Goal: Check status

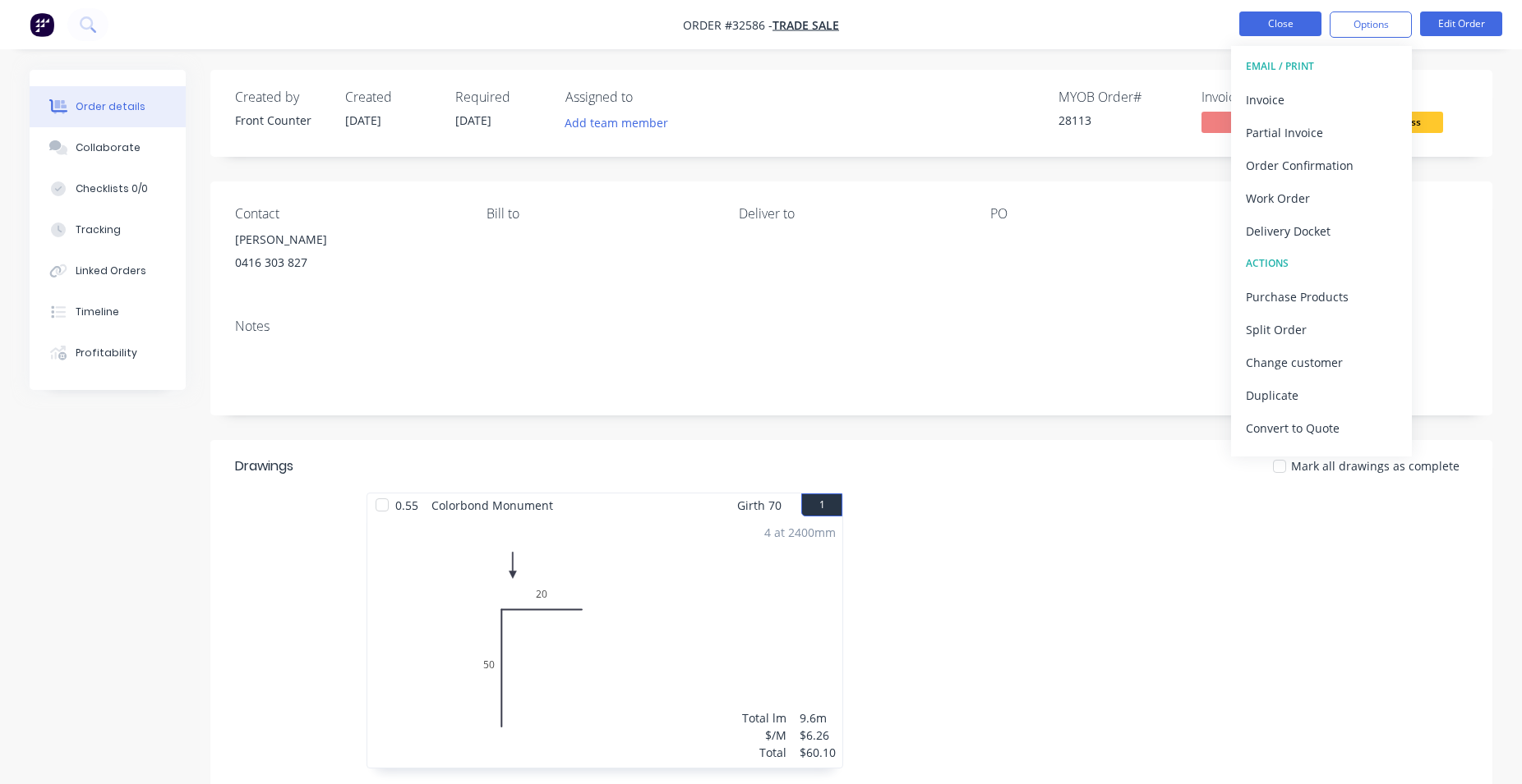
click at [1274, 21] on button "Close" at bounding box center [1280, 24] width 83 height 25
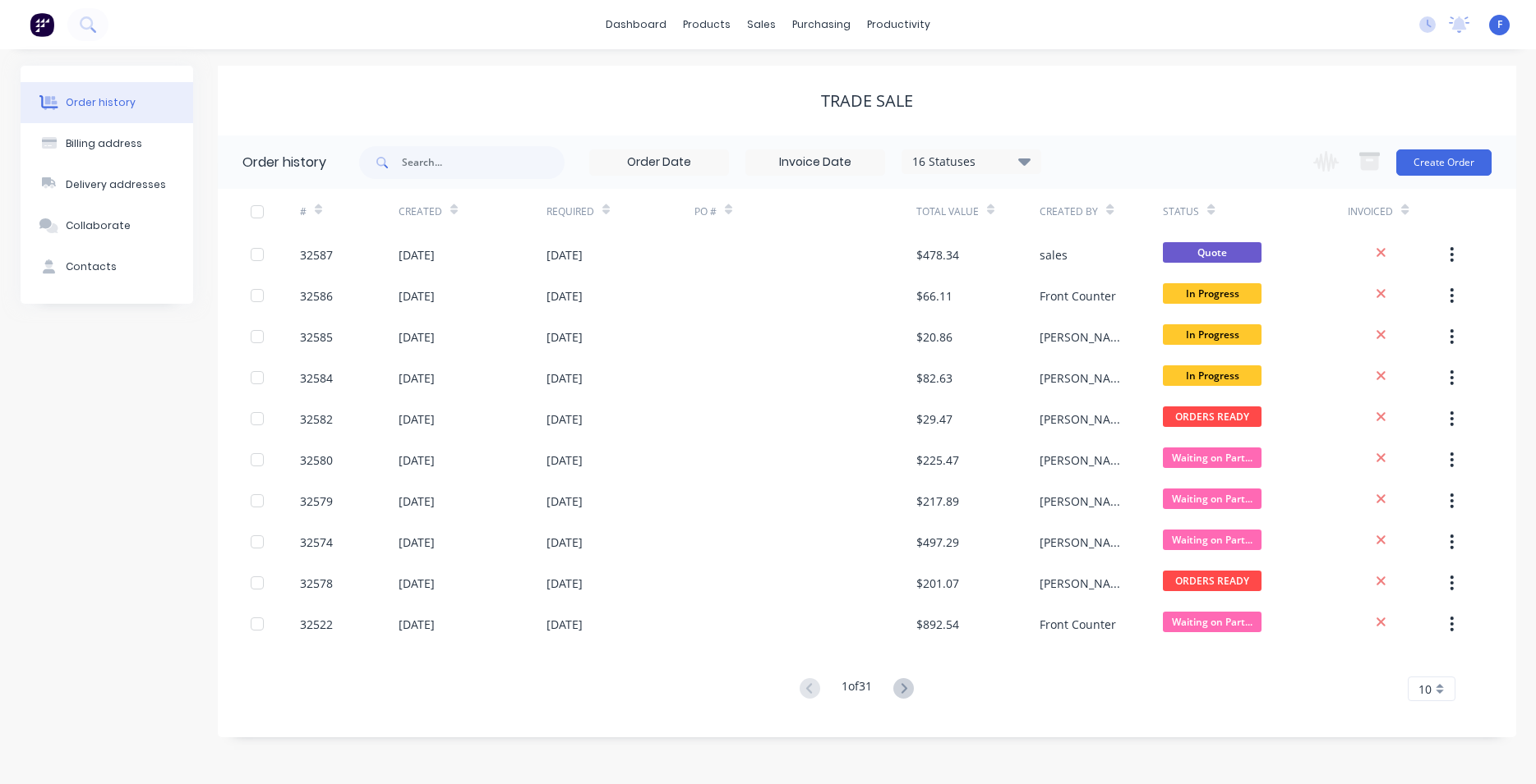
click at [46, 15] on img at bounding box center [42, 24] width 25 height 25
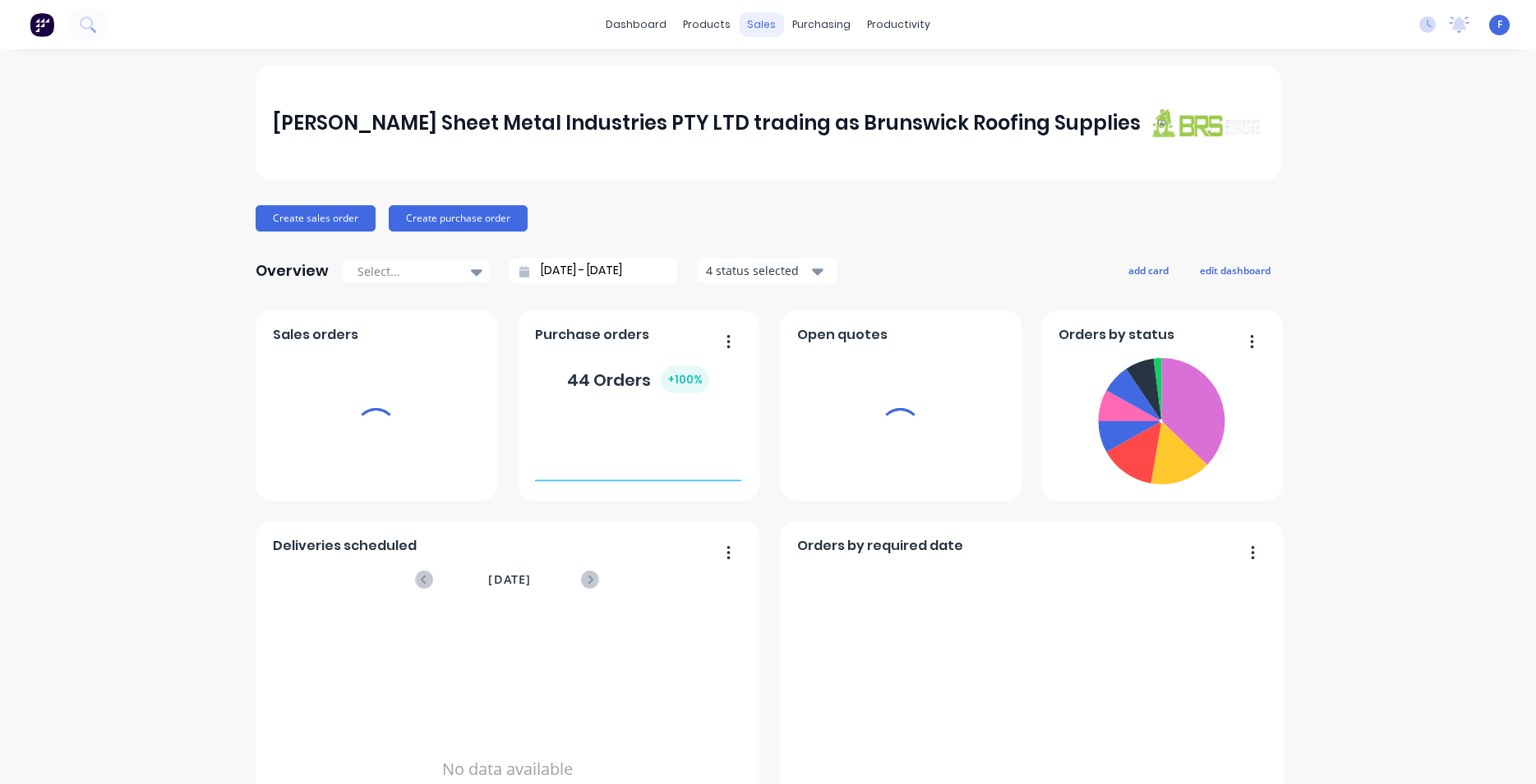
click at [755, 31] on div "sales" at bounding box center [761, 24] width 45 height 25
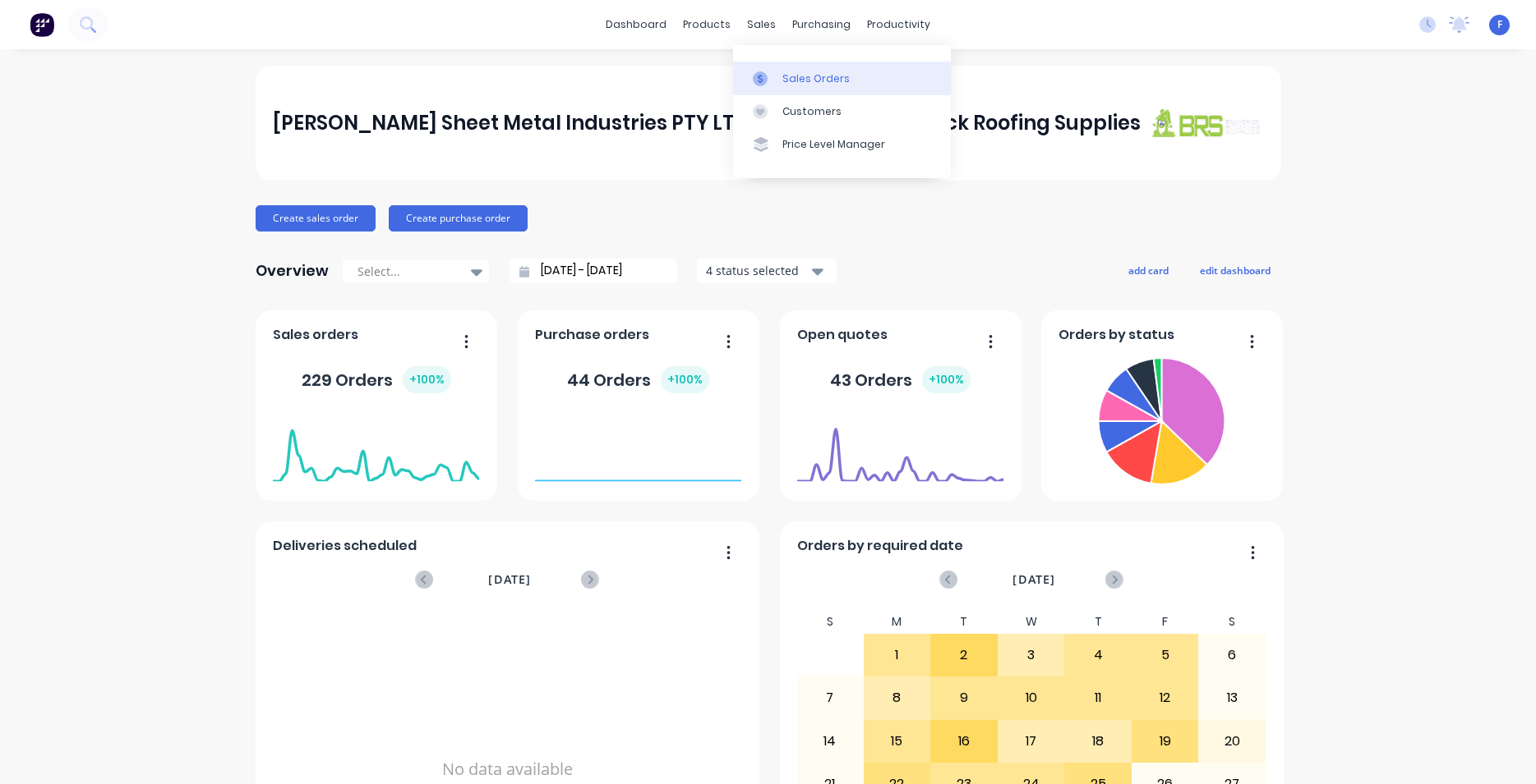
click at [798, 78] on div "Sales Orders" at bounding box center [816, 78] width 68 height 15
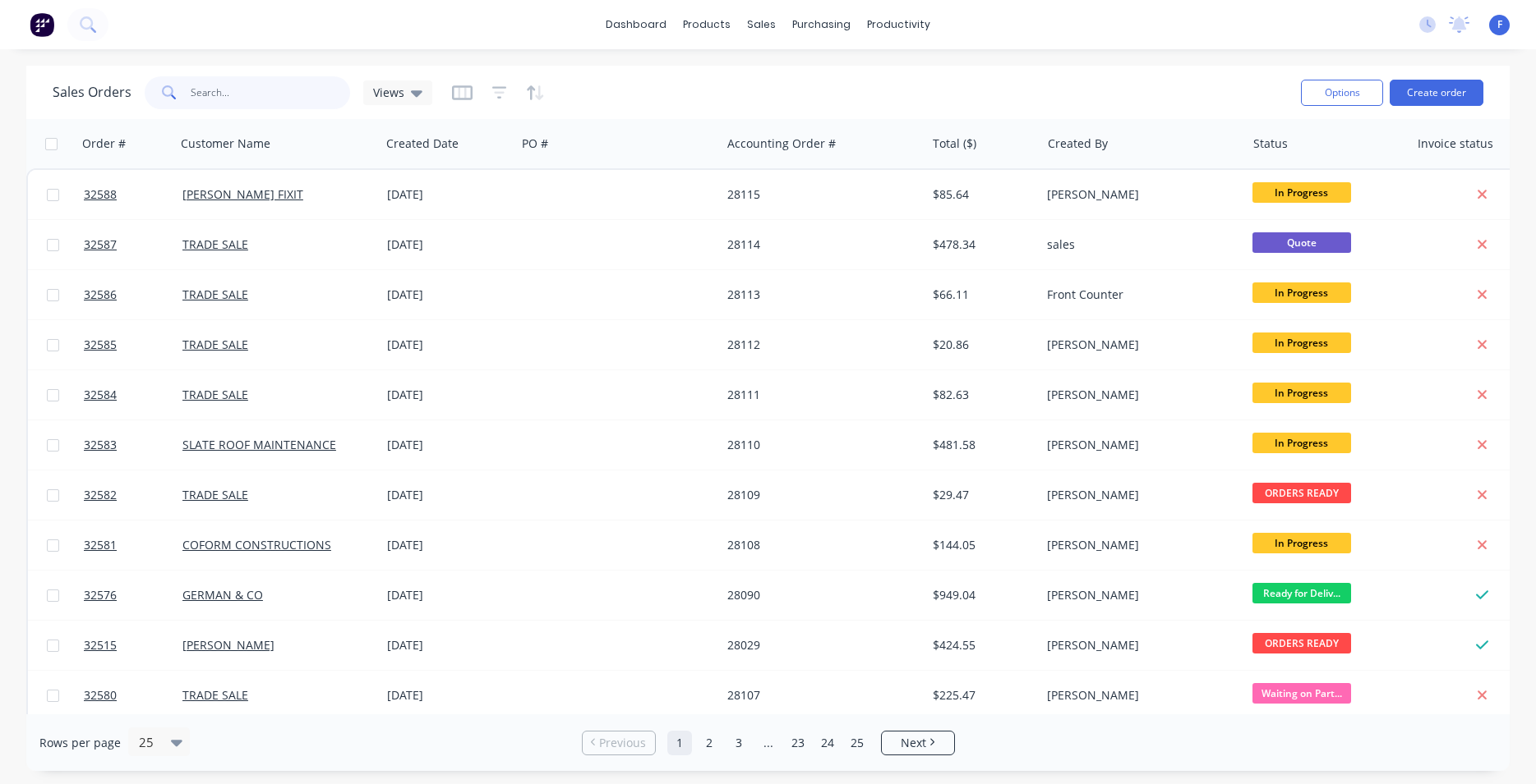
click at [279, 78] on input "text" at bounding box center [270, 92] width 160 height 33
type input "32551"
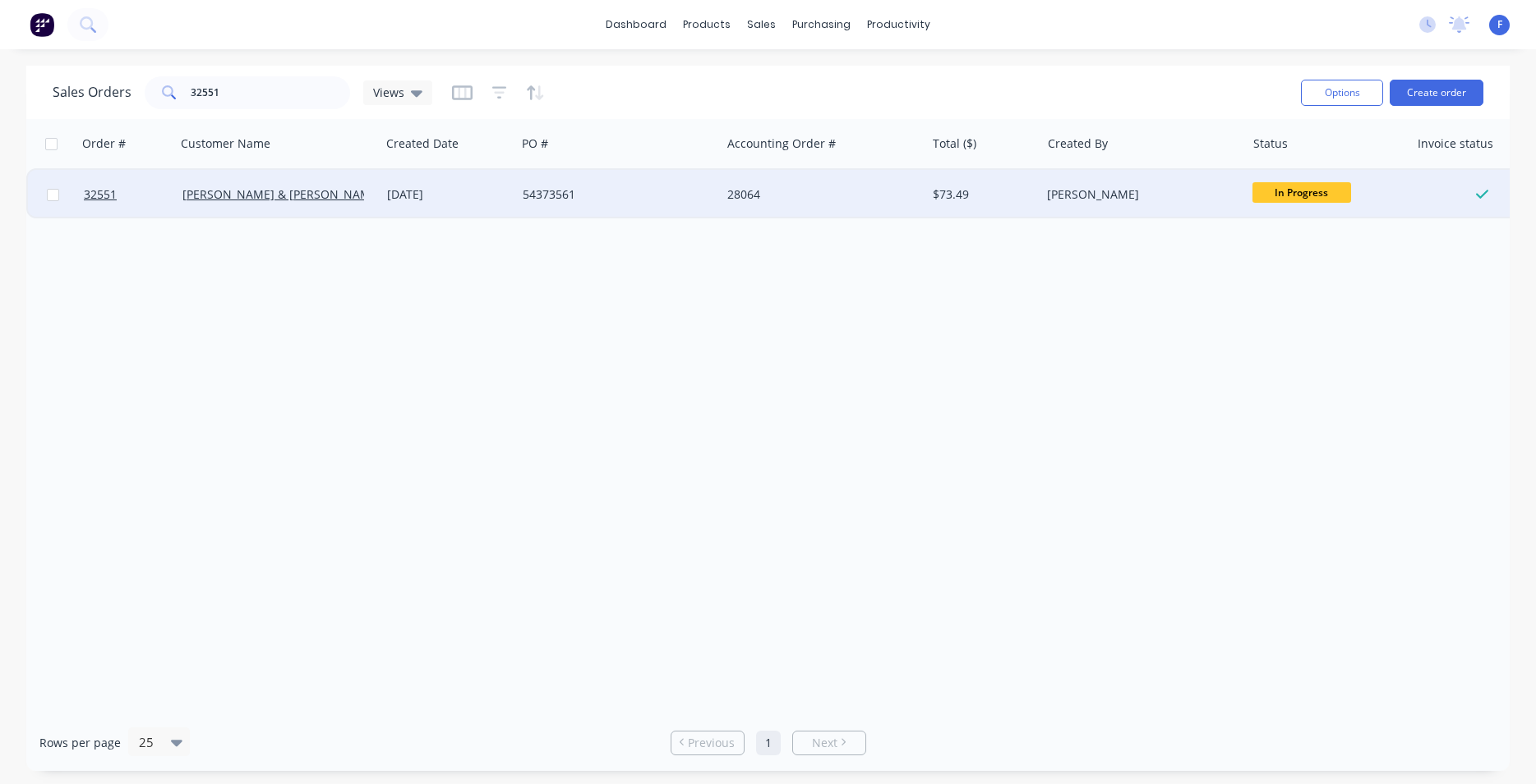
click at [919, 191] on div "28064" at bounding box center [823, 195] width 192 height 17
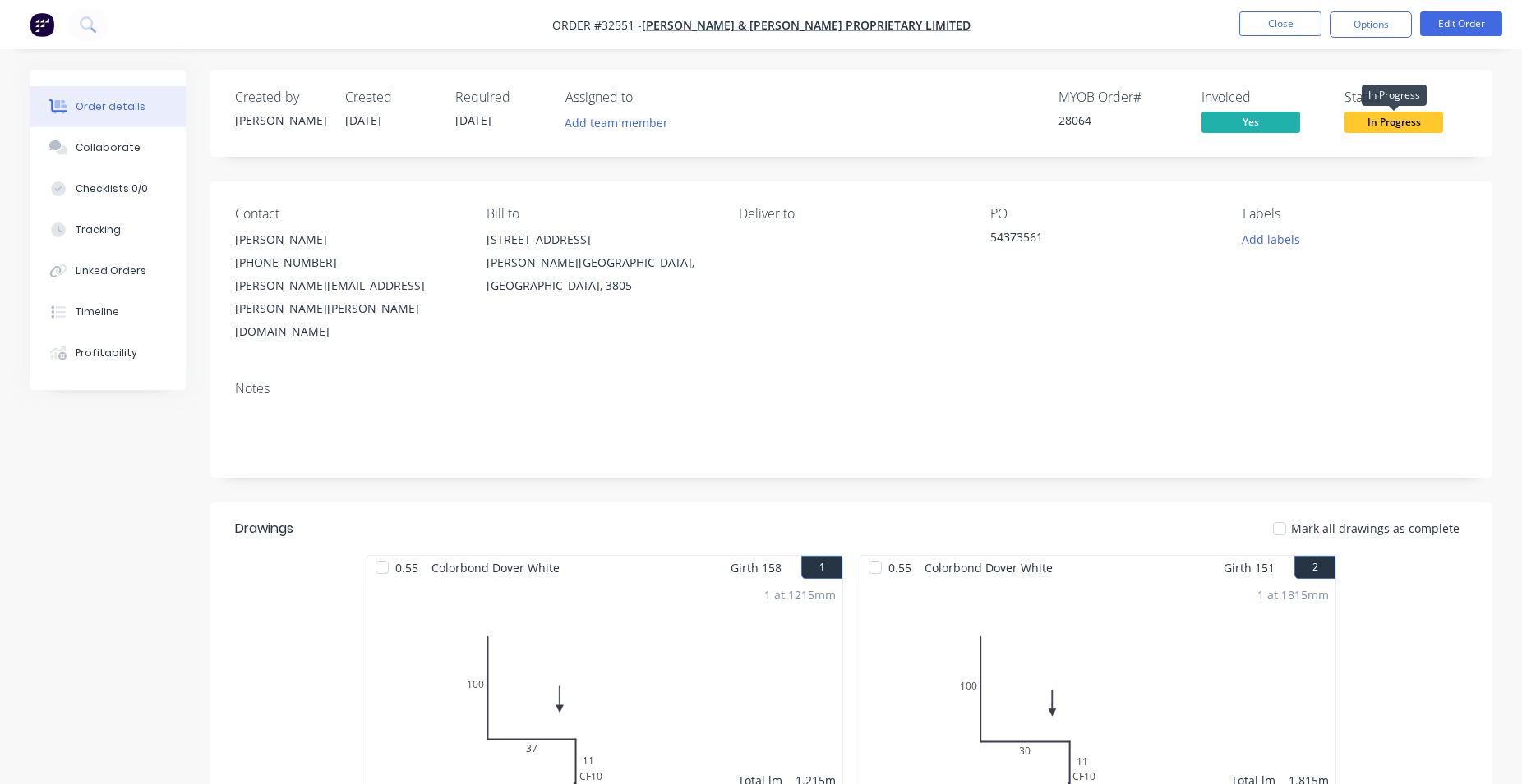
click at [1416, 121] on span "In Progress" at bounding box center [1393, 121] width 98 height 21
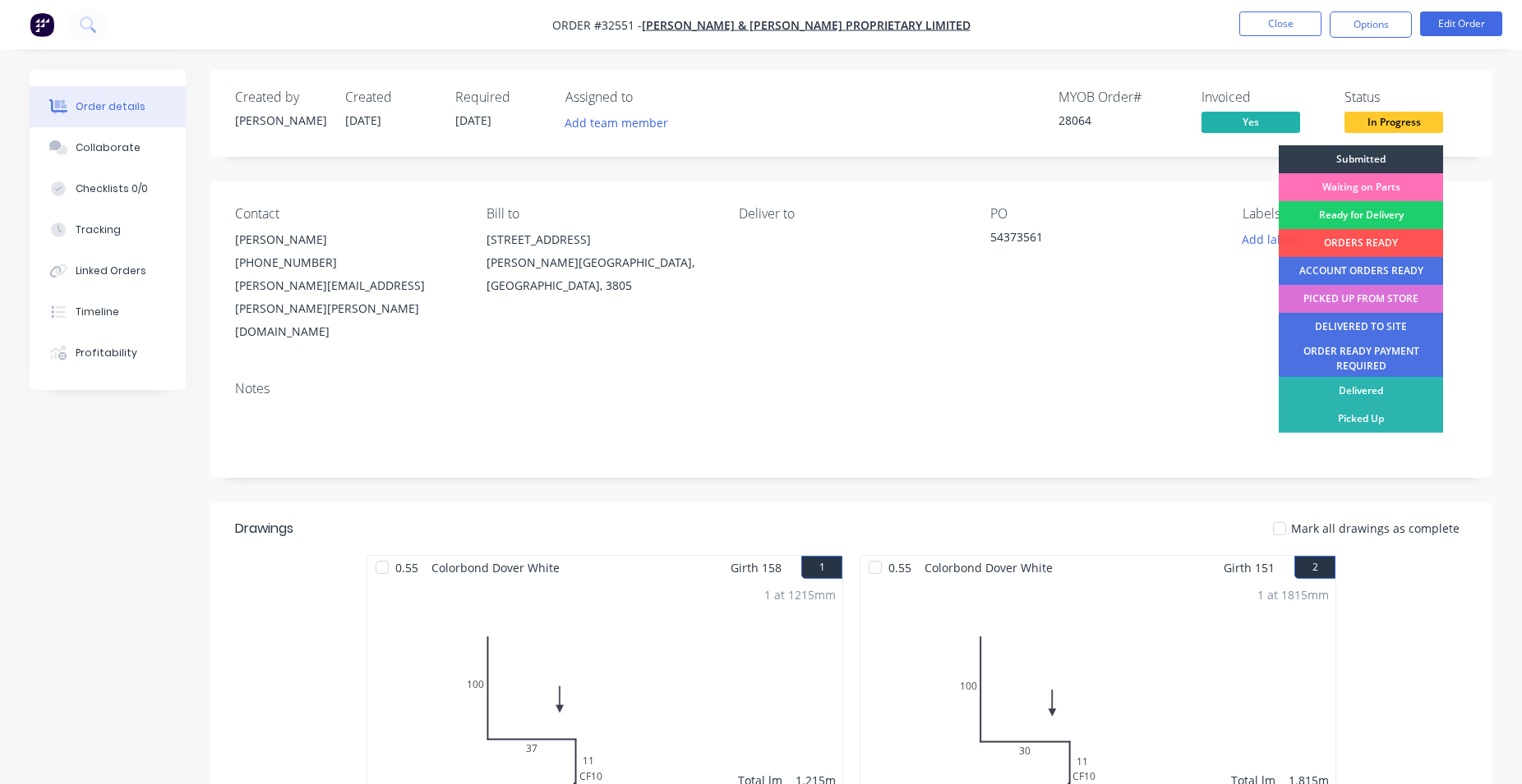
click at [1390, 293] on div "PICKED UP FROM STORE" at bounding box center [1360, 299] width 164 height 28
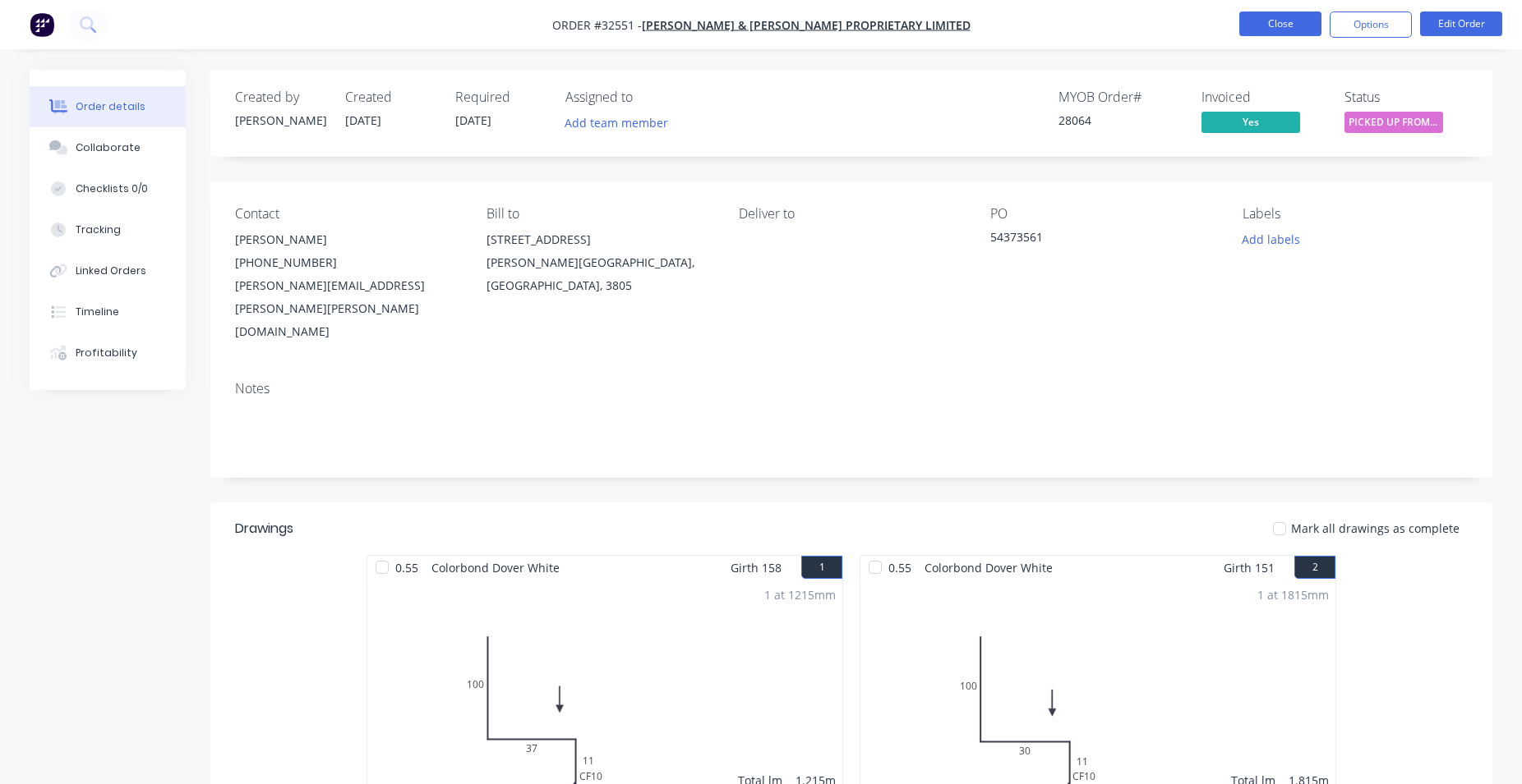
click at [1297, 19] on button "Close" at bounding box center [1280, 24] width 83 height 25
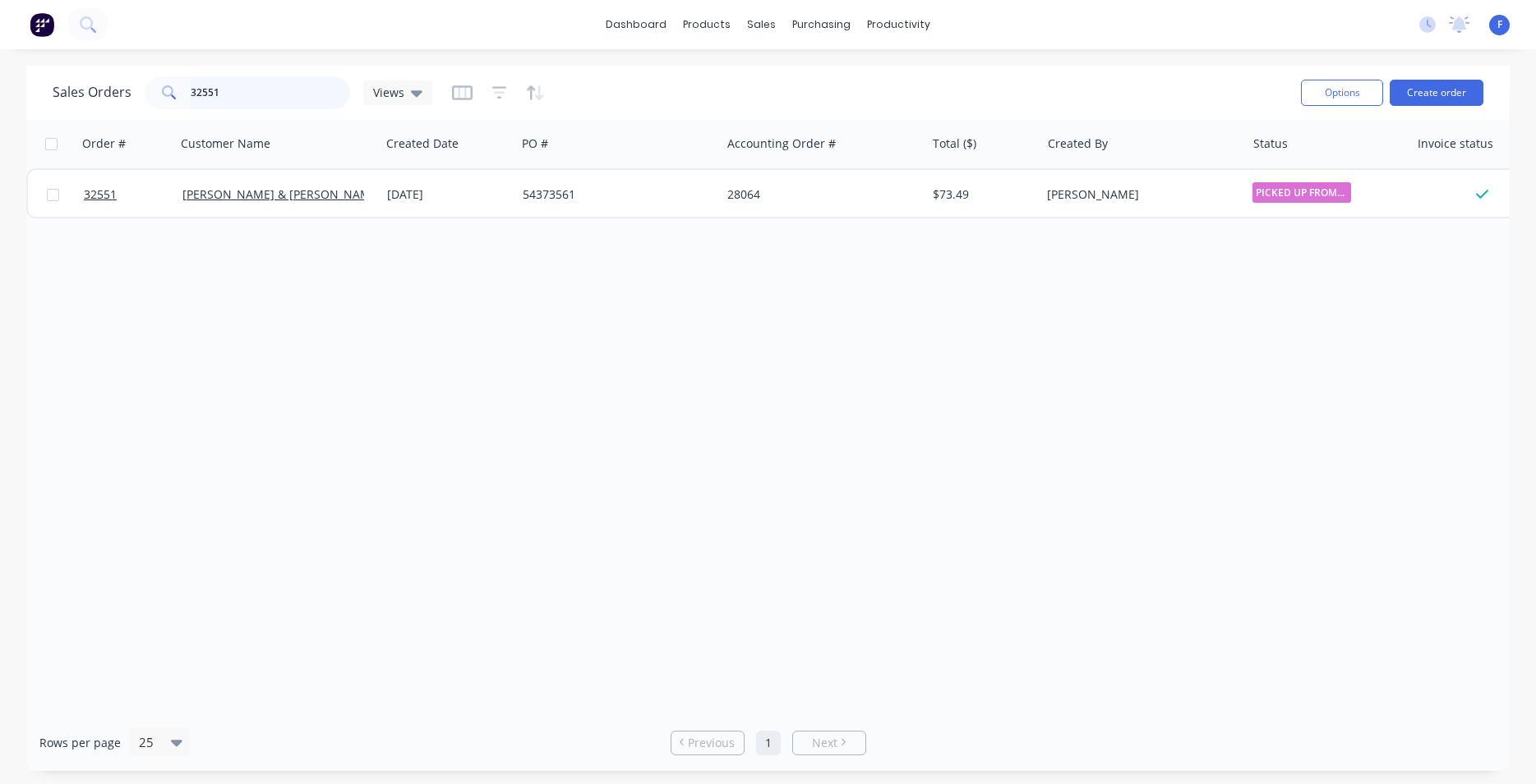
click at [310, 85] on input "32551" at bounding box center [270, 92] width 160 height 33
type input "3"
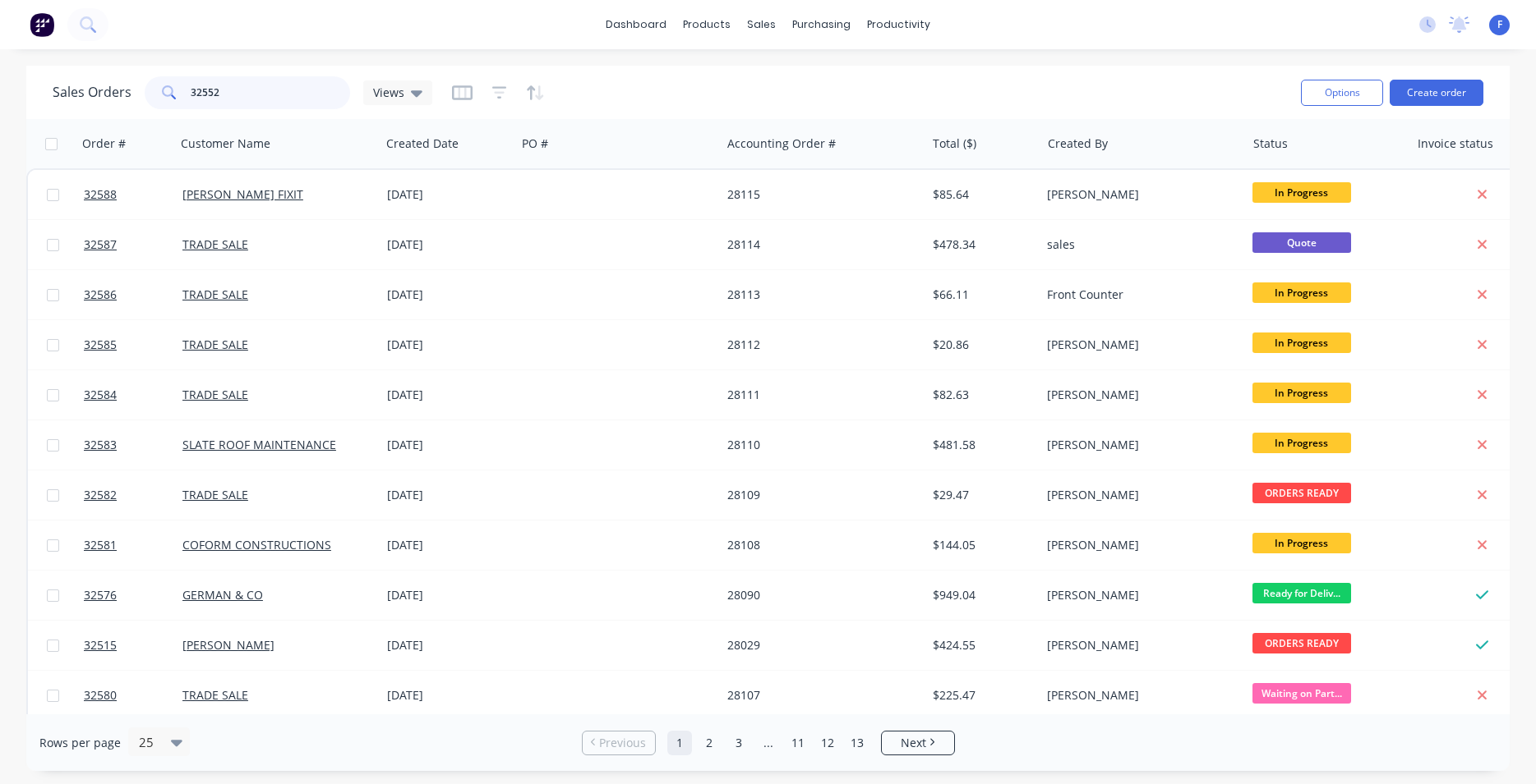
type input "32552"
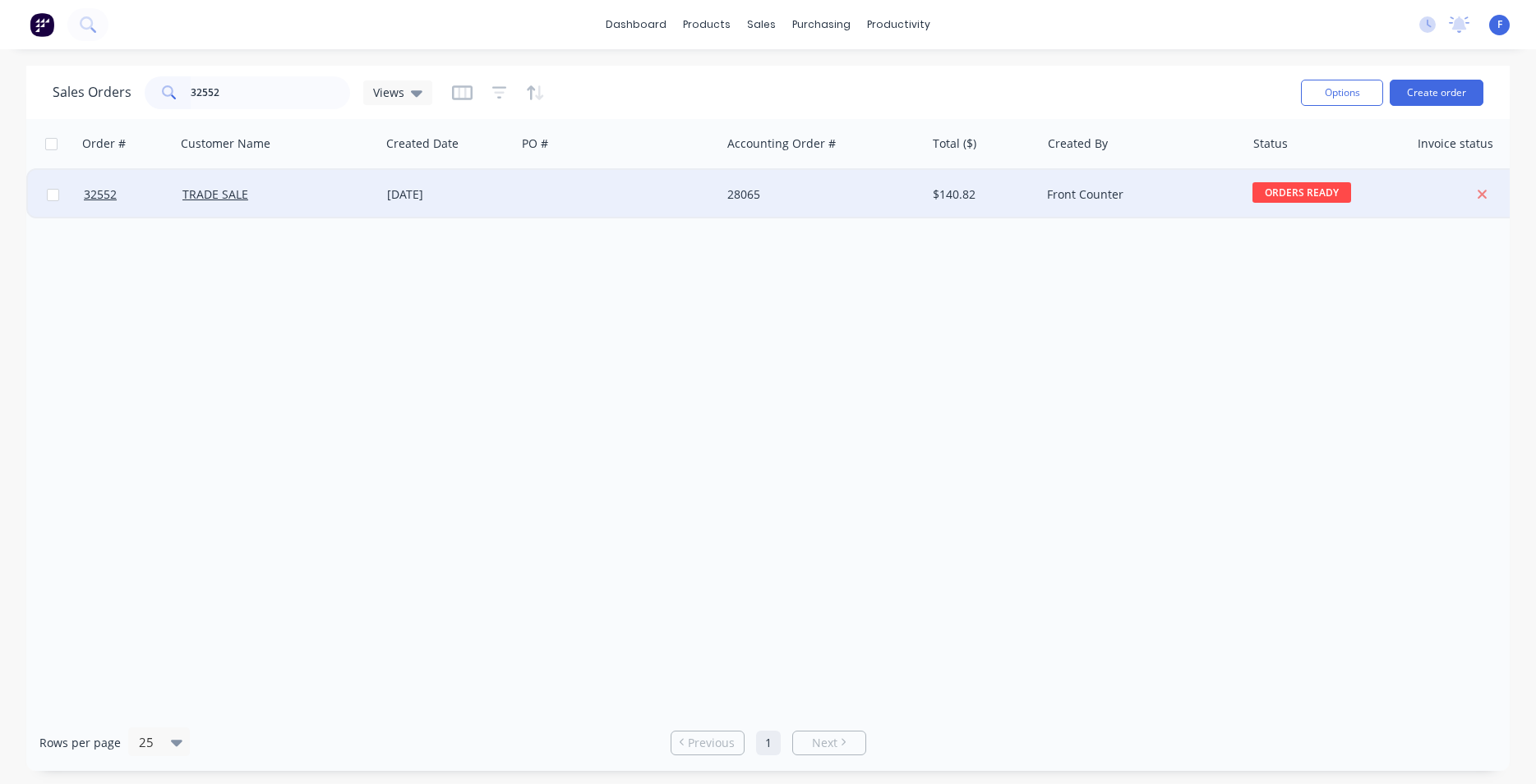
click at [763, 192] on div "28065" at bounding box center [819, 195] width 183 height 17
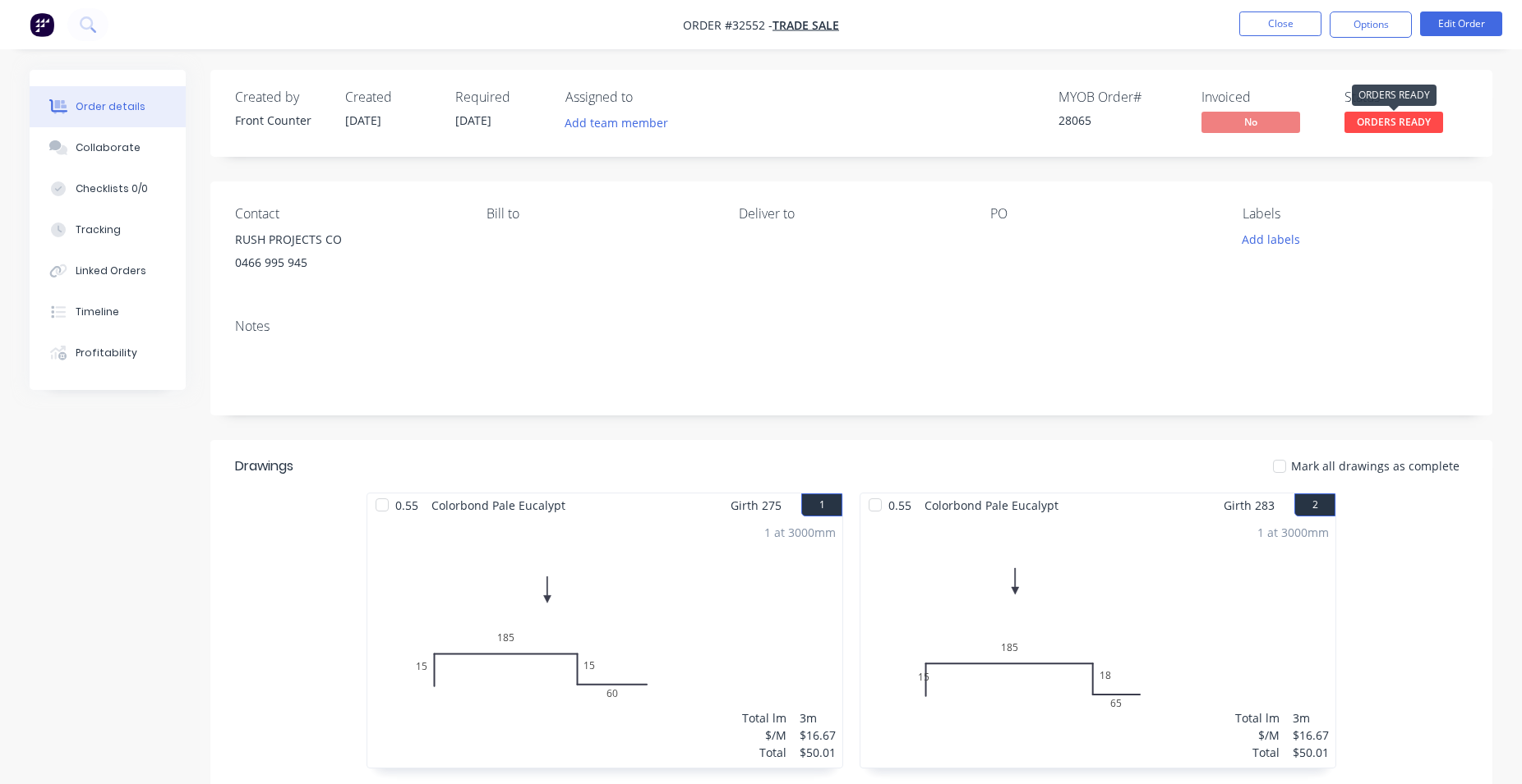
click at [1380, 120] on span "ORDERS READY" at bounding box center [1393, 121] width 98 height 21
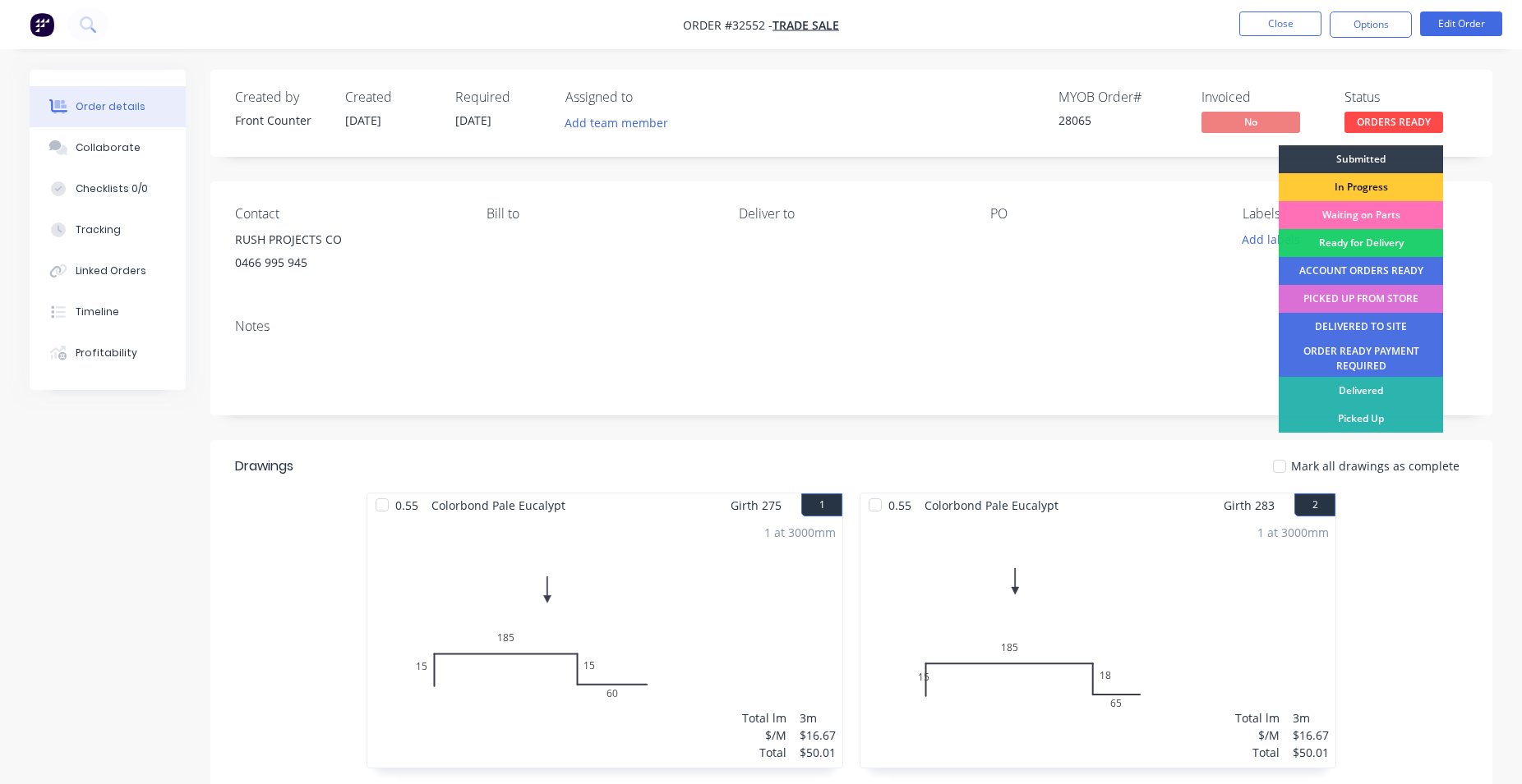
click at [1348, 298] on div "PICKED UP FROM STORE" at bounding box center [1360, 299] width 164 height 28
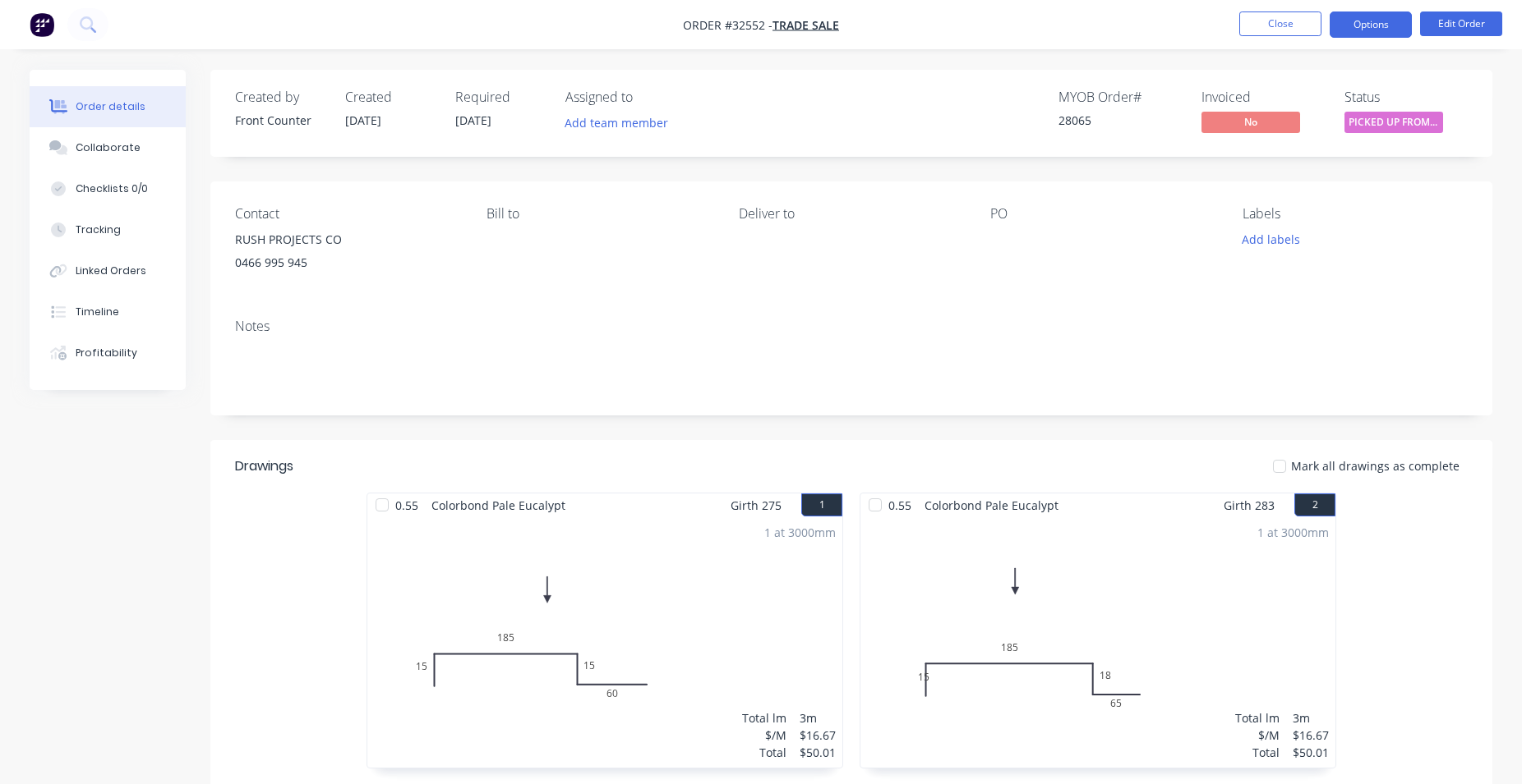
drag, startPoint x: 1359, startPoint y: 29, endPoint x: 1348, endPoint y: 37, distance: 13.6
click at [1359, 30] on button "Options" at bounding box center [1370, 25] width 83 height 26
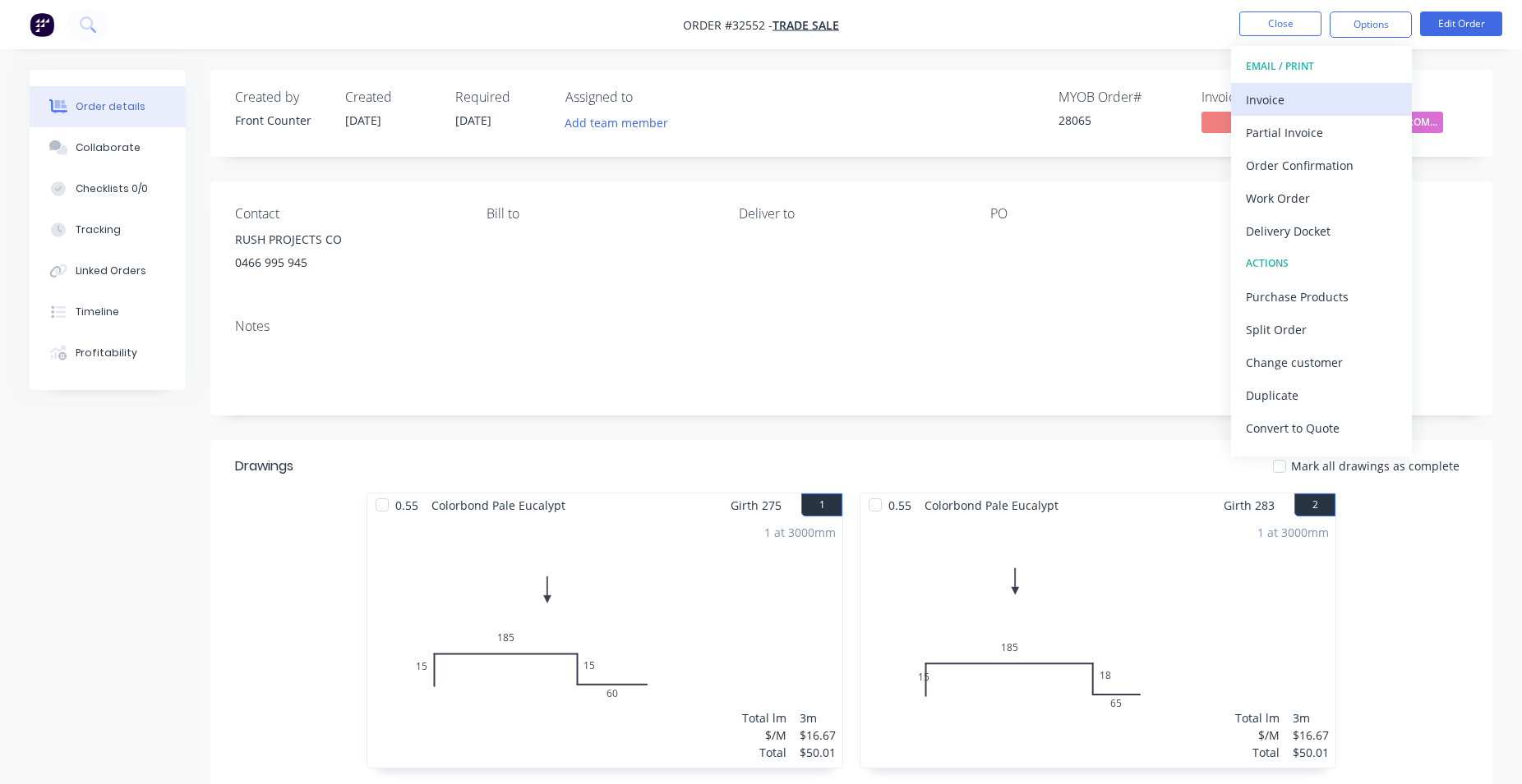
click at [1317, 99] on div "Invoice" at bounding box center [1321, 99] width 151 height 24
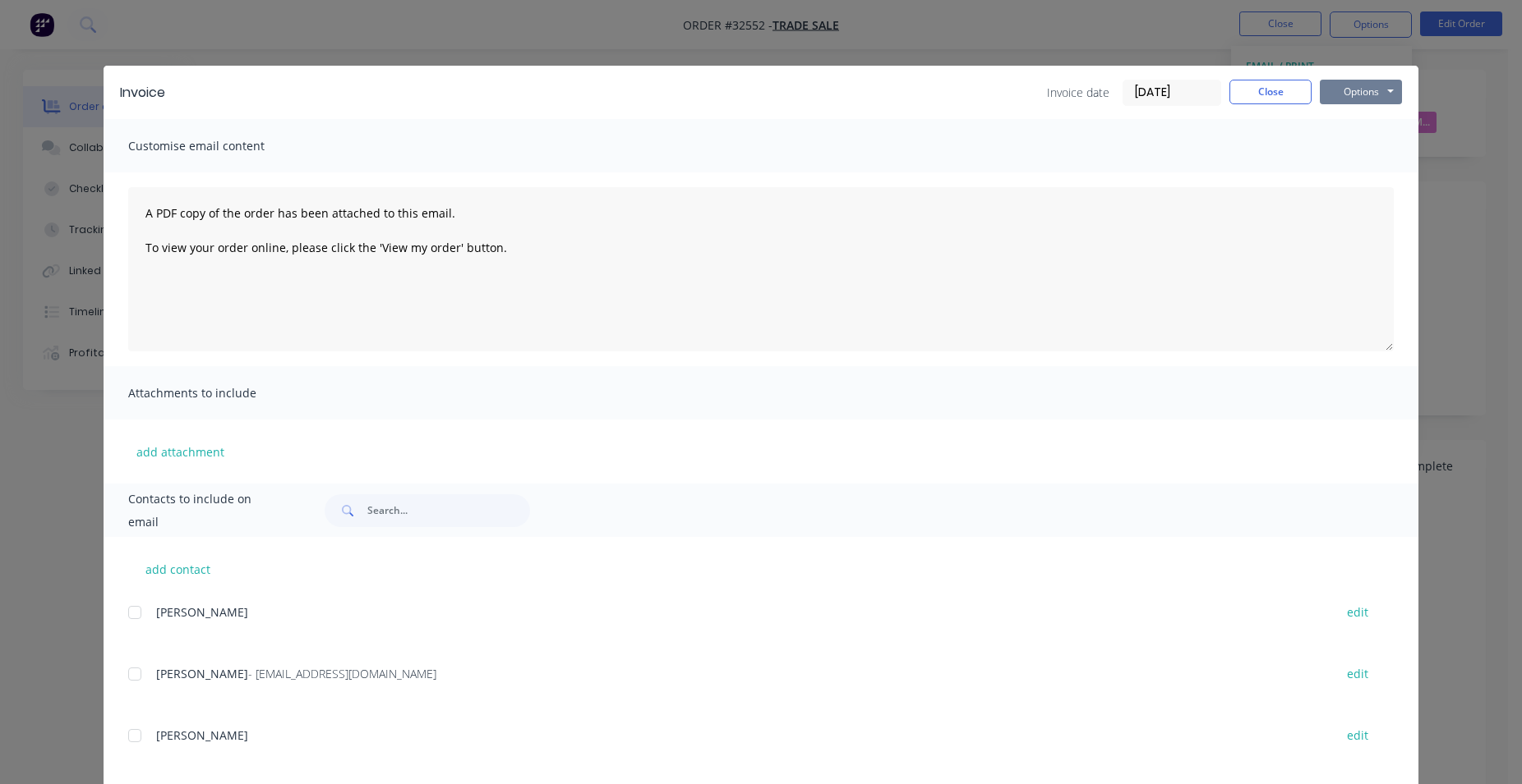
click at [1372, 92] on button "Options" at bounding box center [1361, 91] width 83 height 25
click at [1366, 143] on button "Print" at bounding box center [1373, 148] width 105 height 27
click at [1280, 94] on button "Close" at bounding box center [1270, 91] width 83 height 25
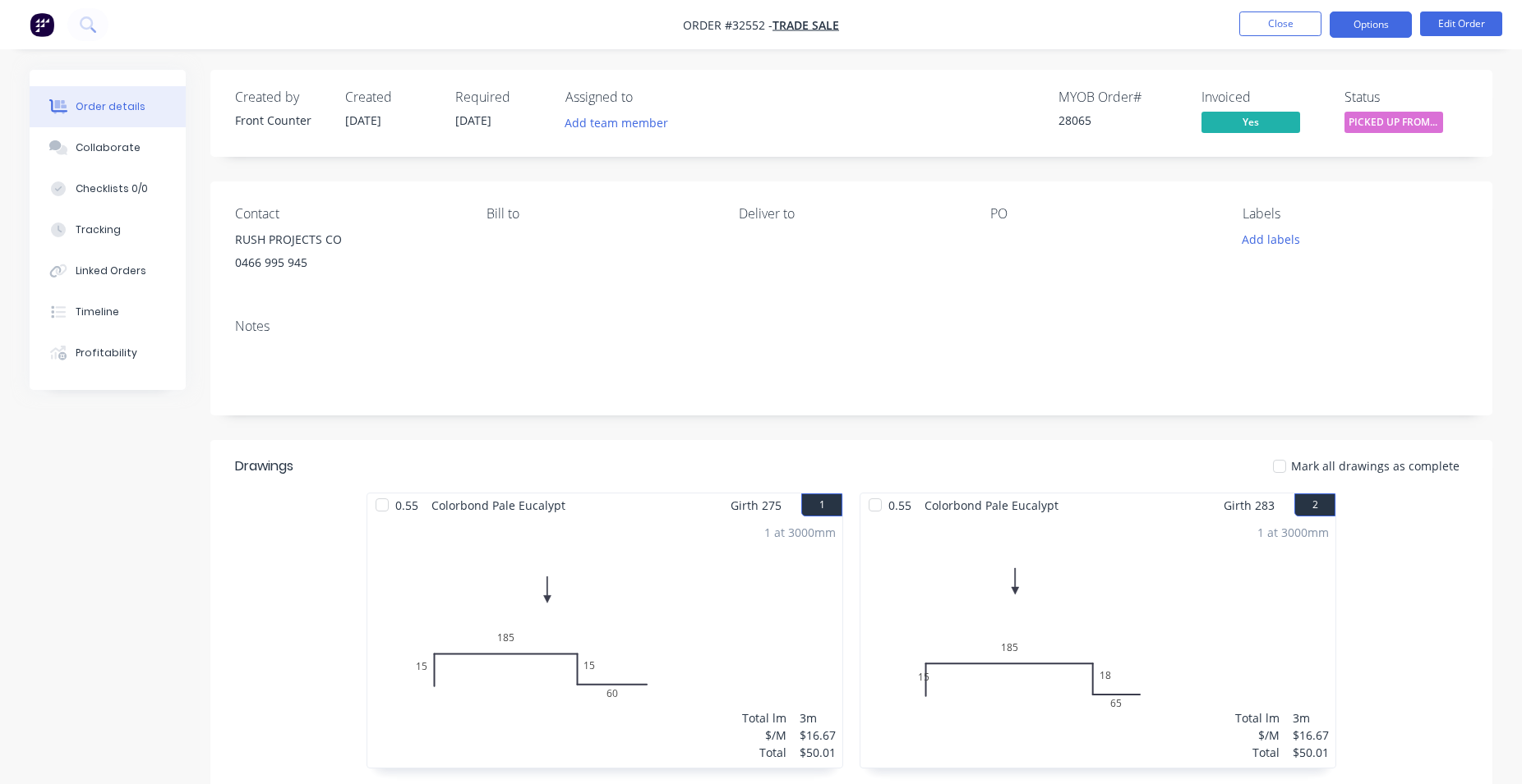
click at [1372, 21] on button "Options" at bounding box center [1370, 25] width 83 height 26
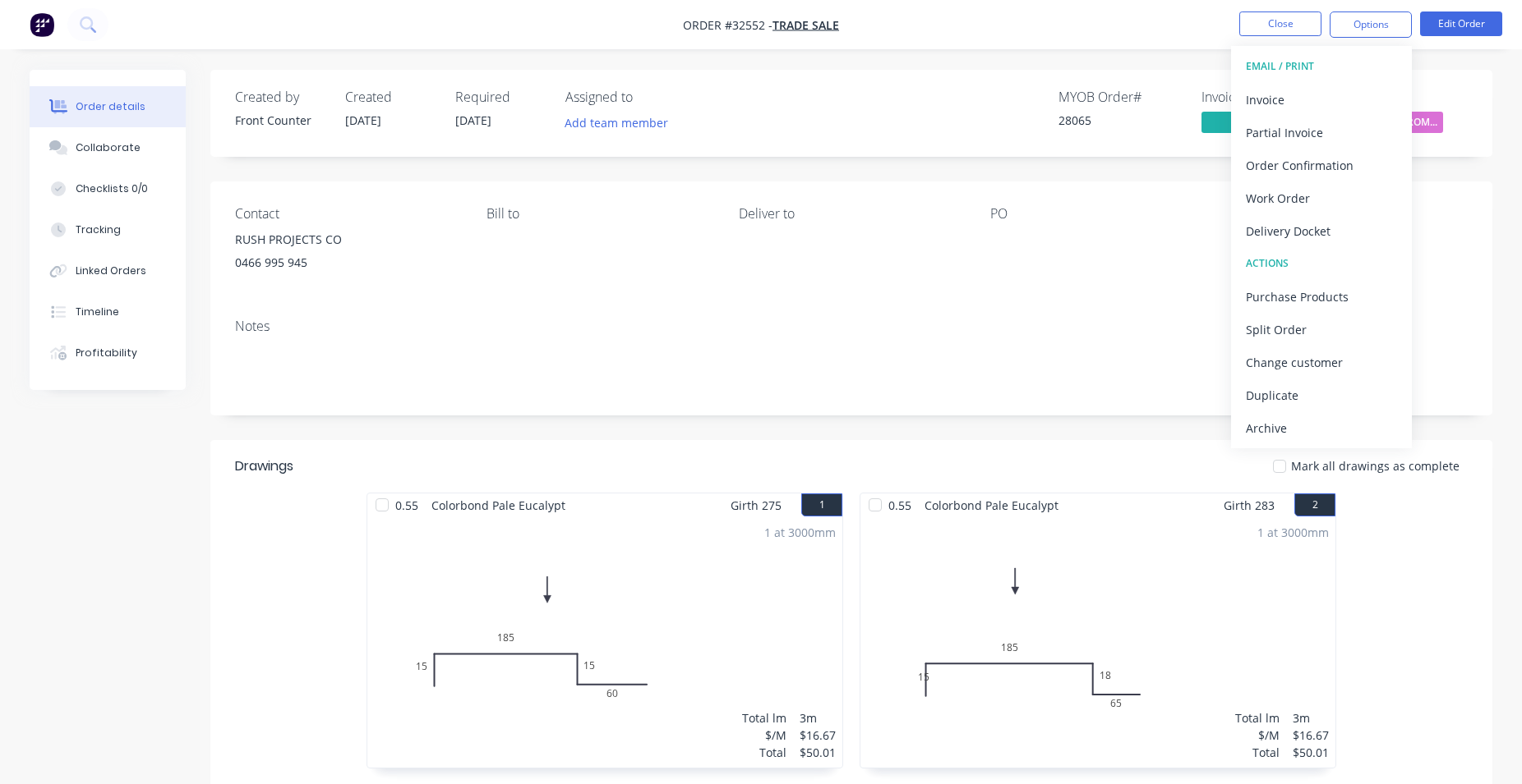
click at [858, 91] on div "MYOB Order # 28065 Invoiced Yes Status PICKED UP FROM ..." at bounding box center [1099, 113] width 738 height 48
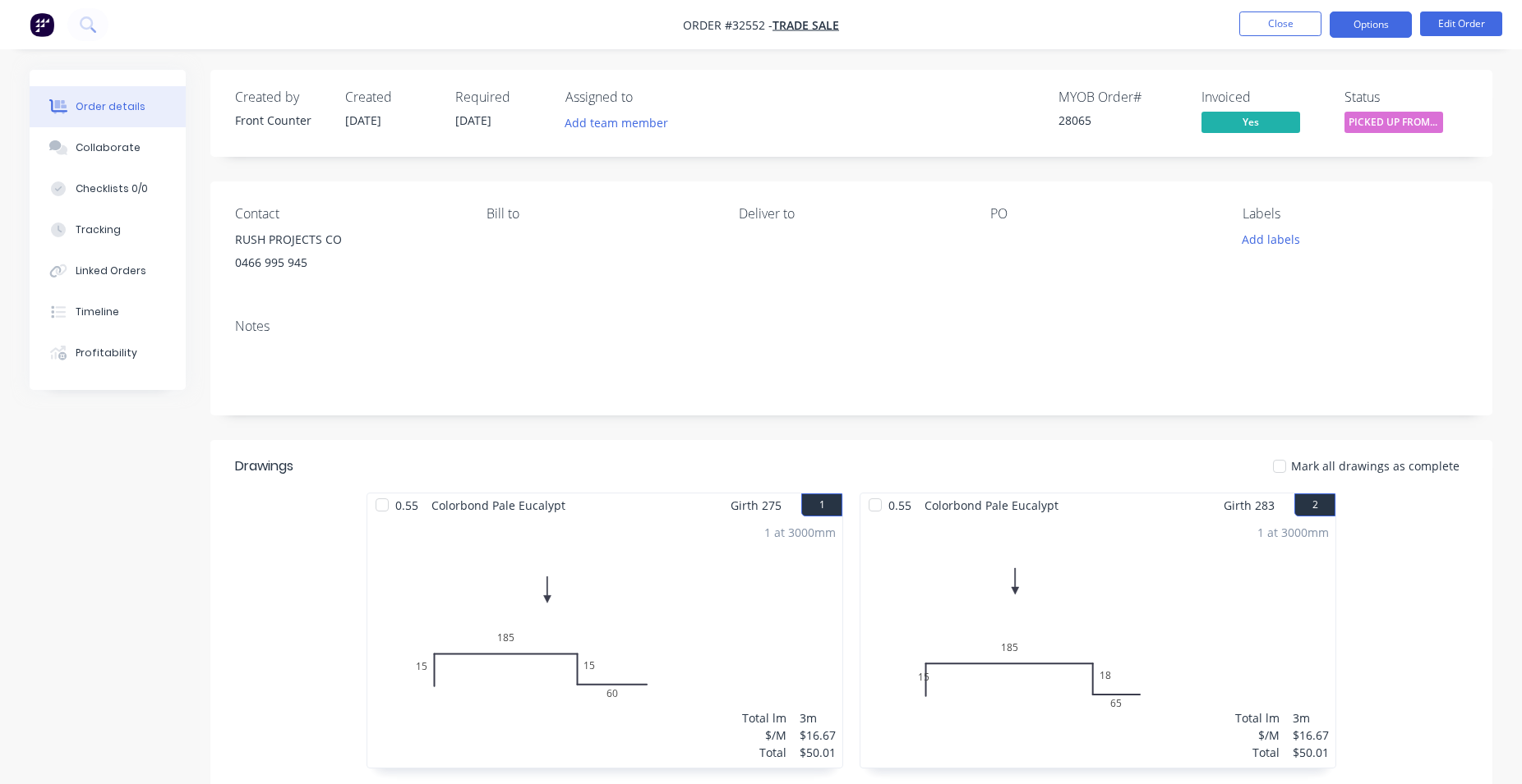
click at [1361, 26] on button "Options" at bounding box center [1370, 25] width 83 height 26
click at [1268, 25] on button "Close" at bounding box center [1280, 24] width 83 height 25
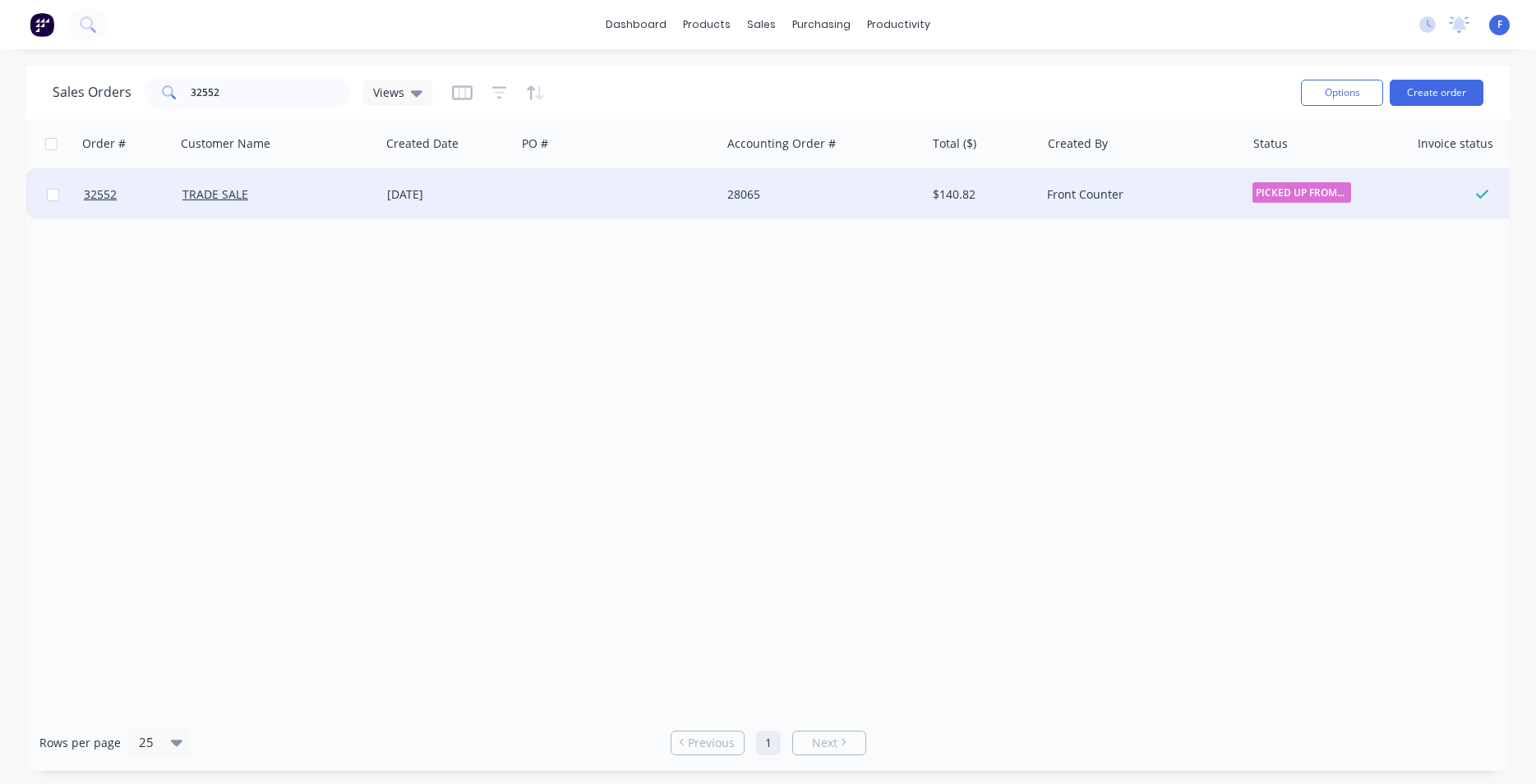
click at [1152, 198] on div "Front Counter" at bounding box center [1138, 195] width 183 height 17
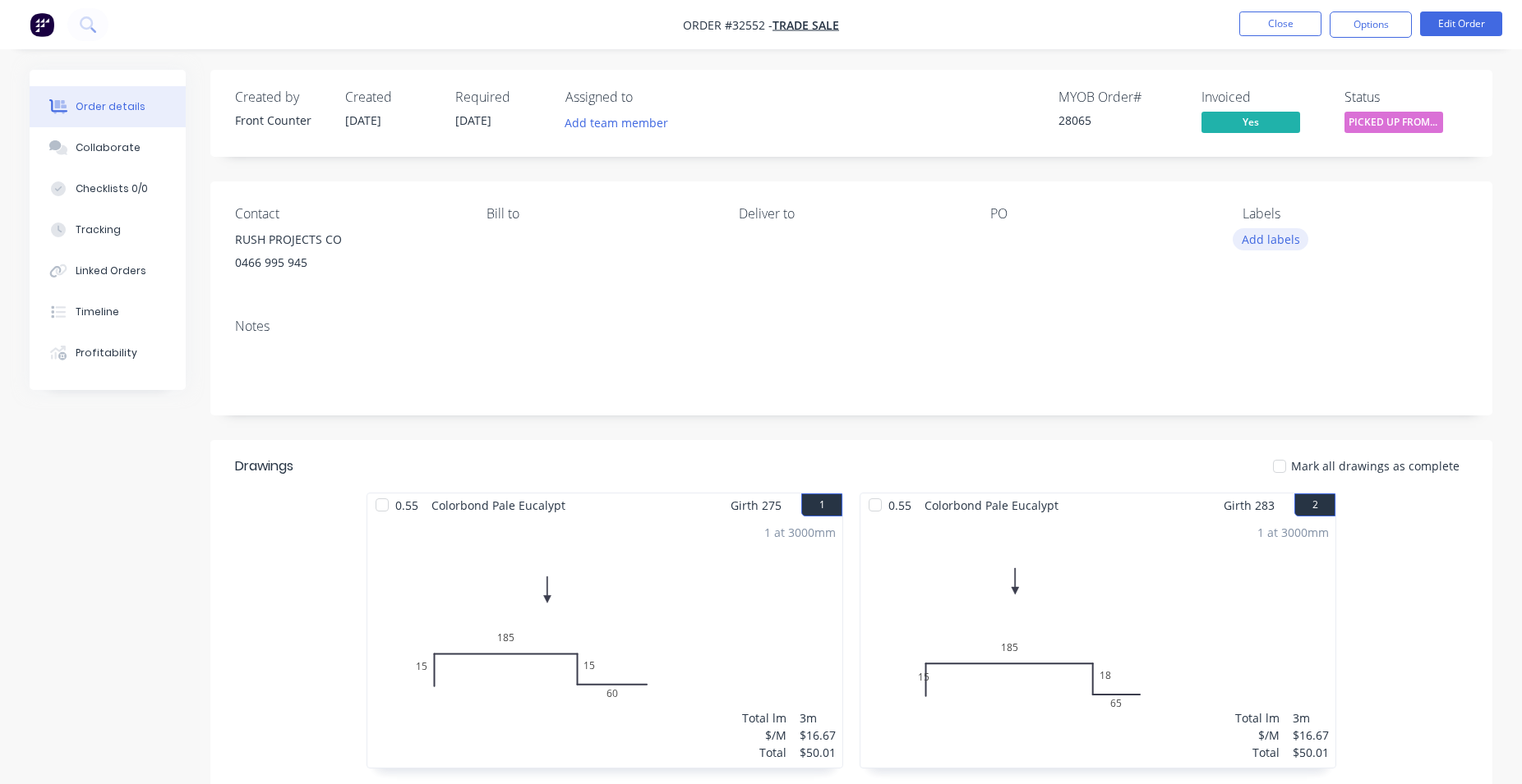
click at [1284, 242] on button "Add labels" at bounding box center [1270, 239] width 76 height 22
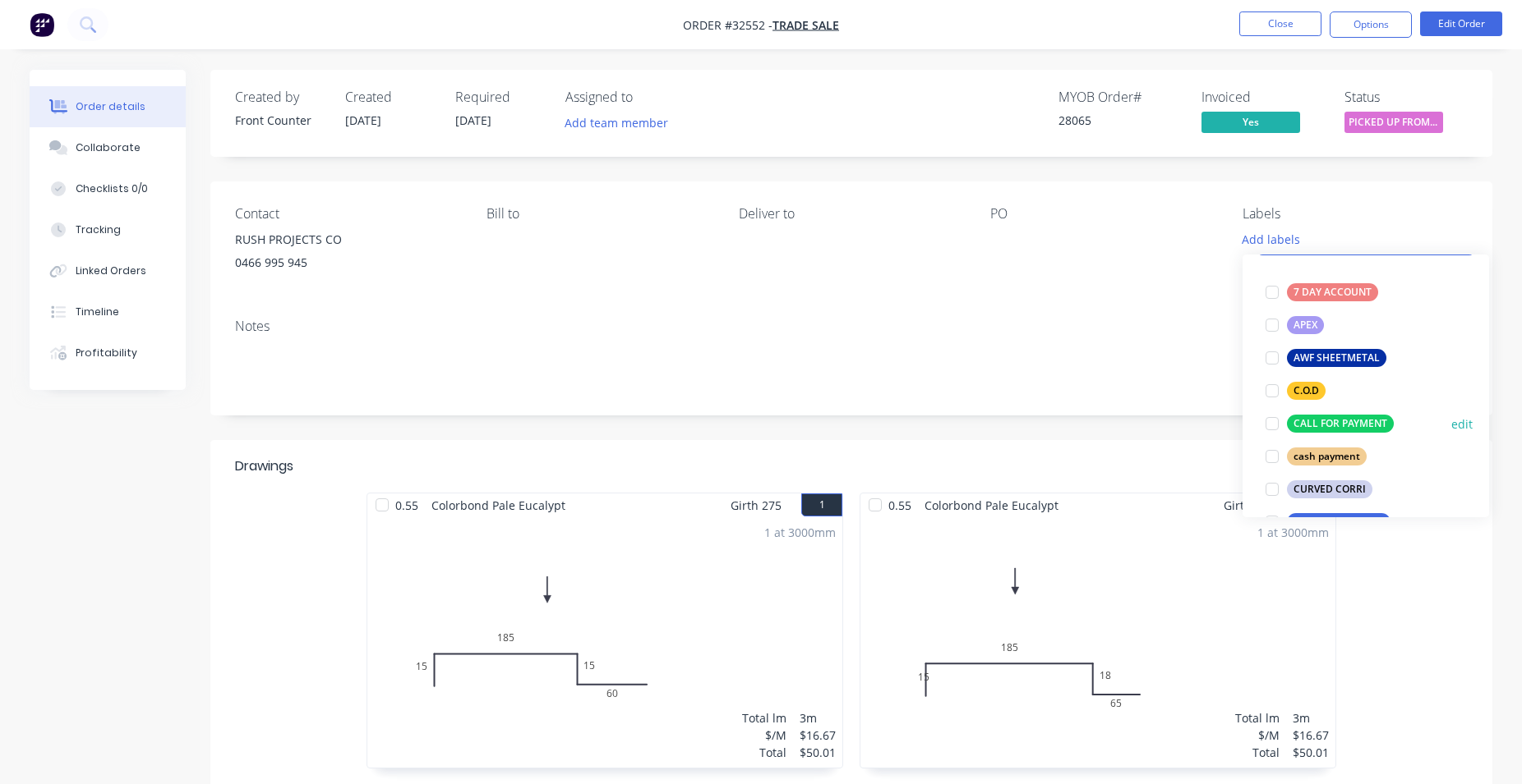
scroll to position [375, 0]
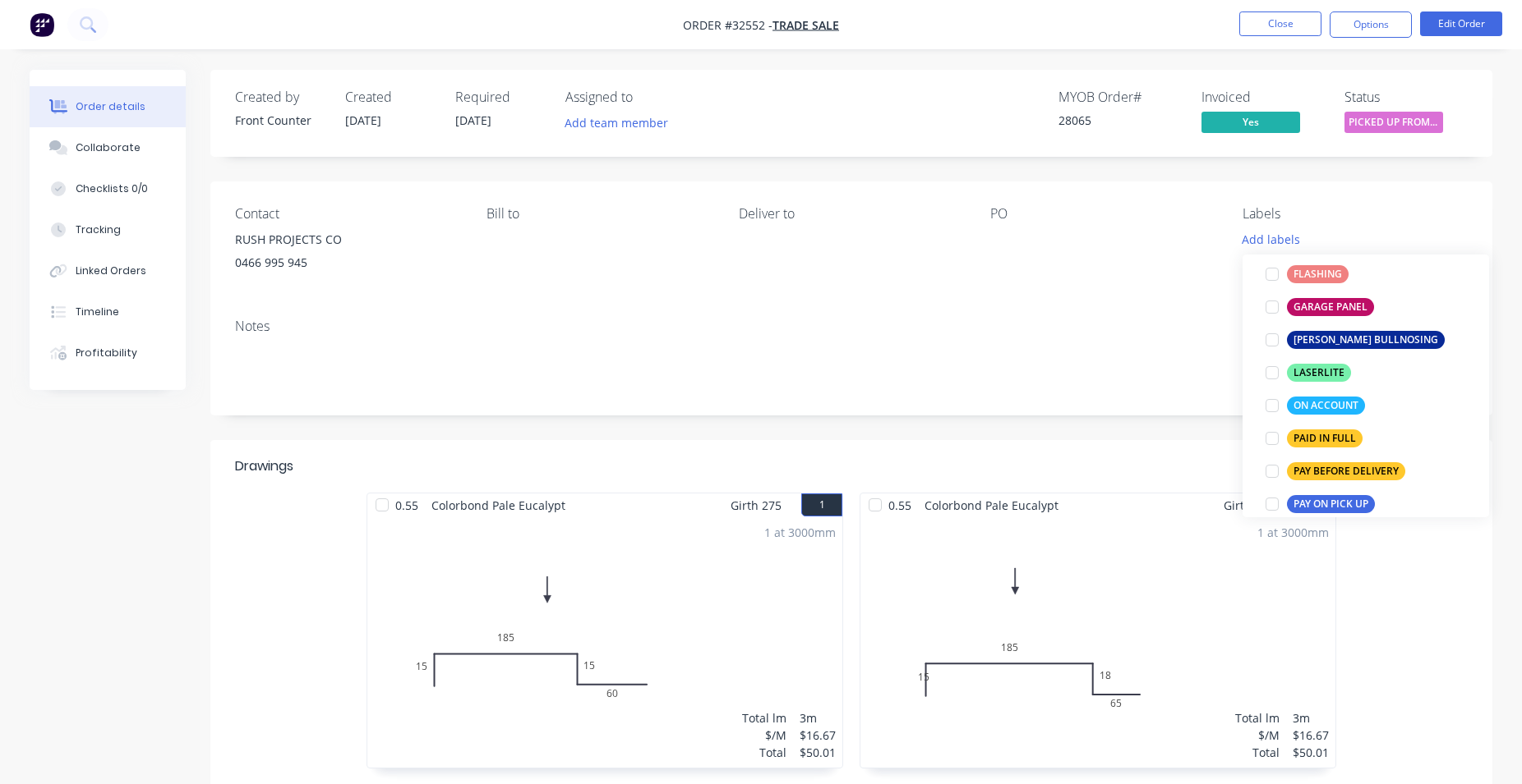
drag, startPoint x: 1320, startPoint y: 435, endPoint x: 1323, endPoint y: 404, distance: 31.1
click at [1320, 434] on div "PAID IN FULL" at bounding box center [1324, 438] width 76 height 18
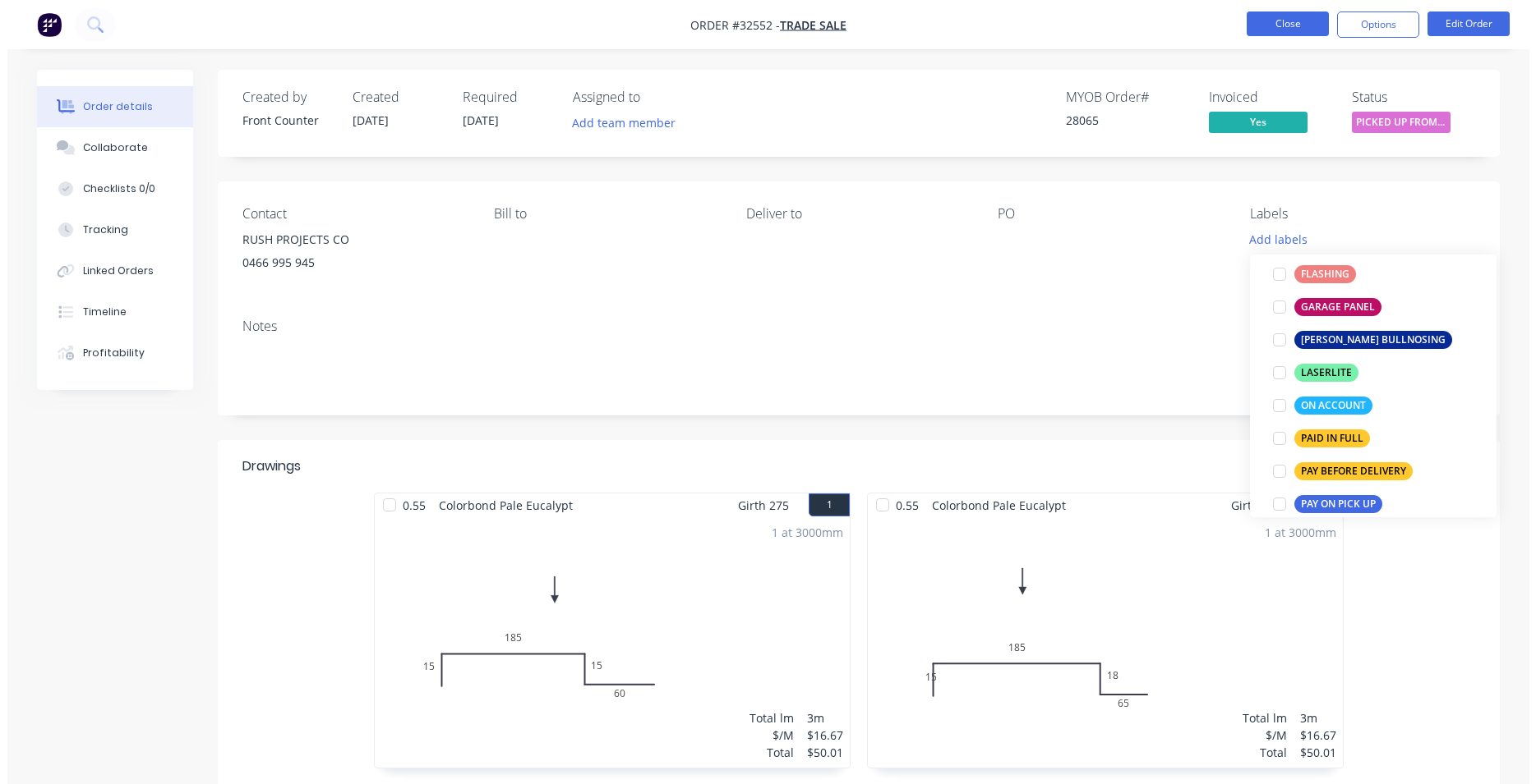
scroll to position [0, 0]
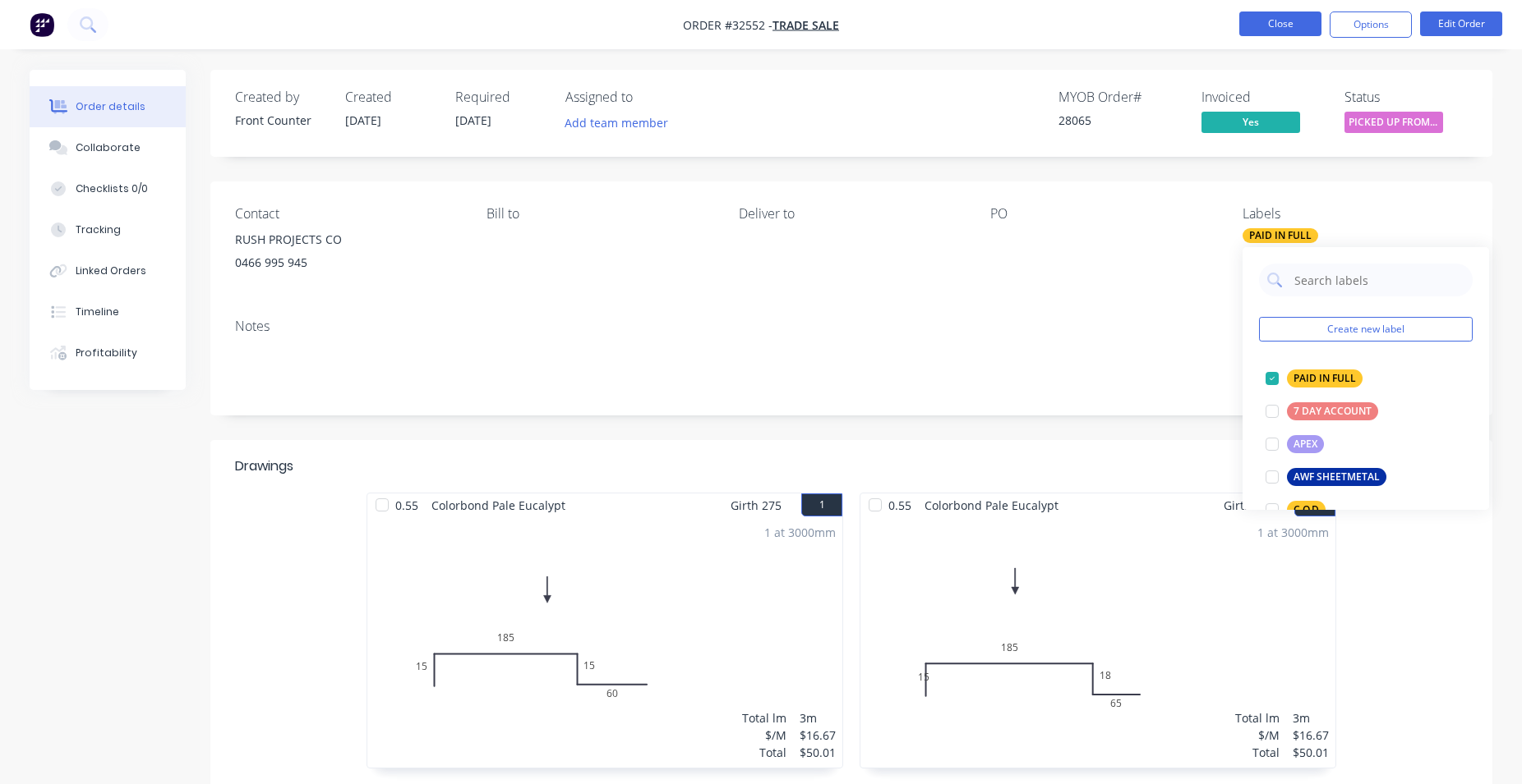
click at [1277, 21] on button "Close" at bounding box center [1280, 24] width 83 height 25
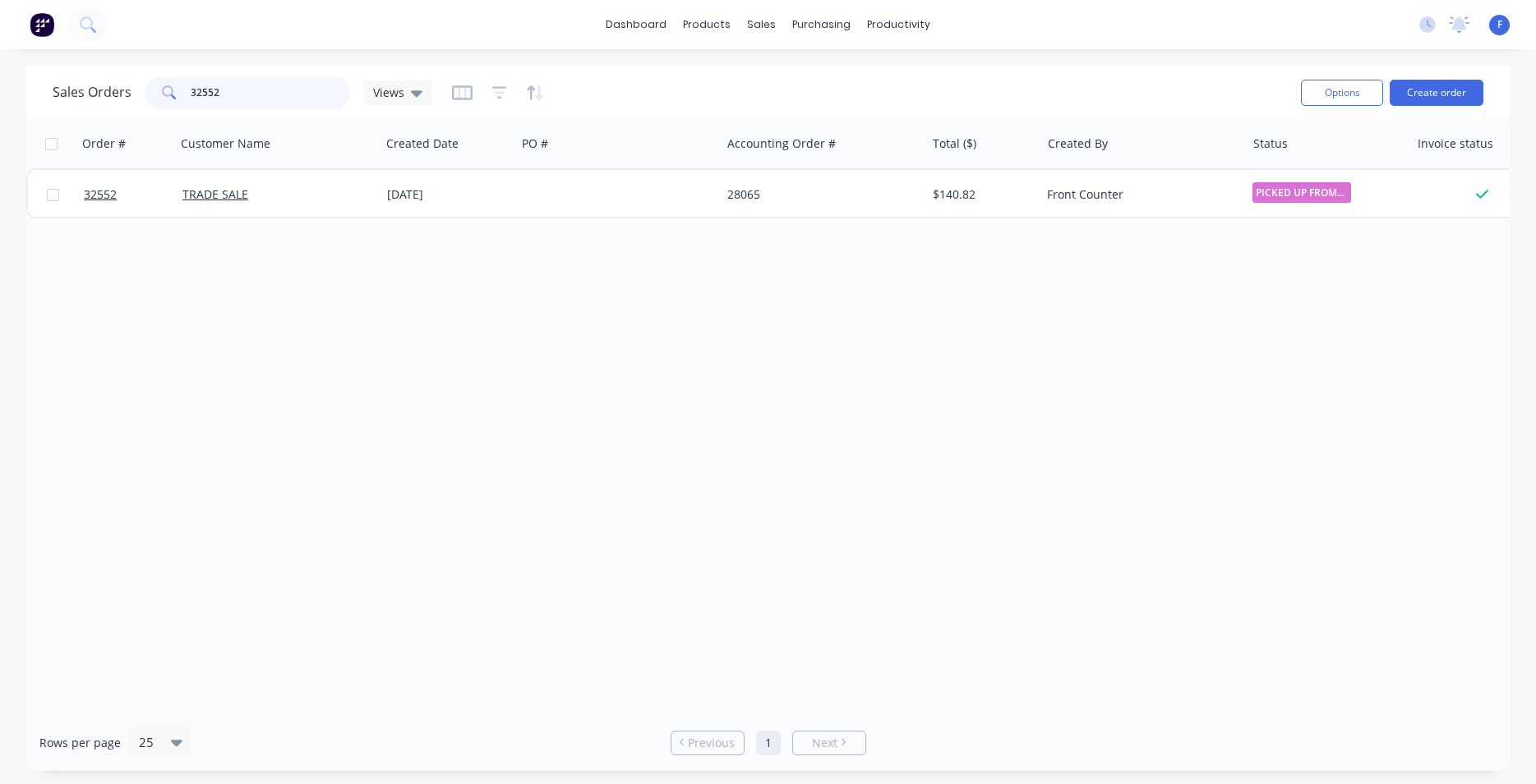
click at [268, 82] on input "32552" at bounding box center [270, 92] width 160 height 33
type input "3"
click at [41, 26] on img at bounding box center [42, 24] width 25 height 25
